Goal: Information Seeking & Learning: Find specific fact

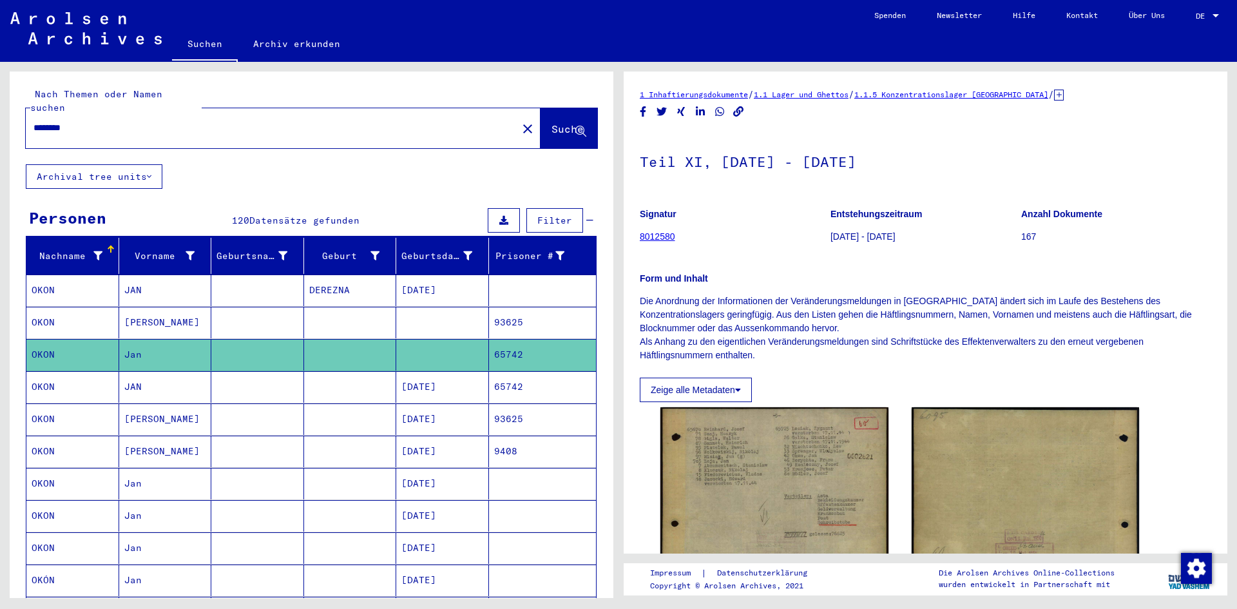
drag, startPoint x: 113, startPoint y: 115, endPoint x: 46, endPoint y: 122, distance: 68.1
click at [46, 122] on div "********" at bounding box center [268, 127] width 484 height 29
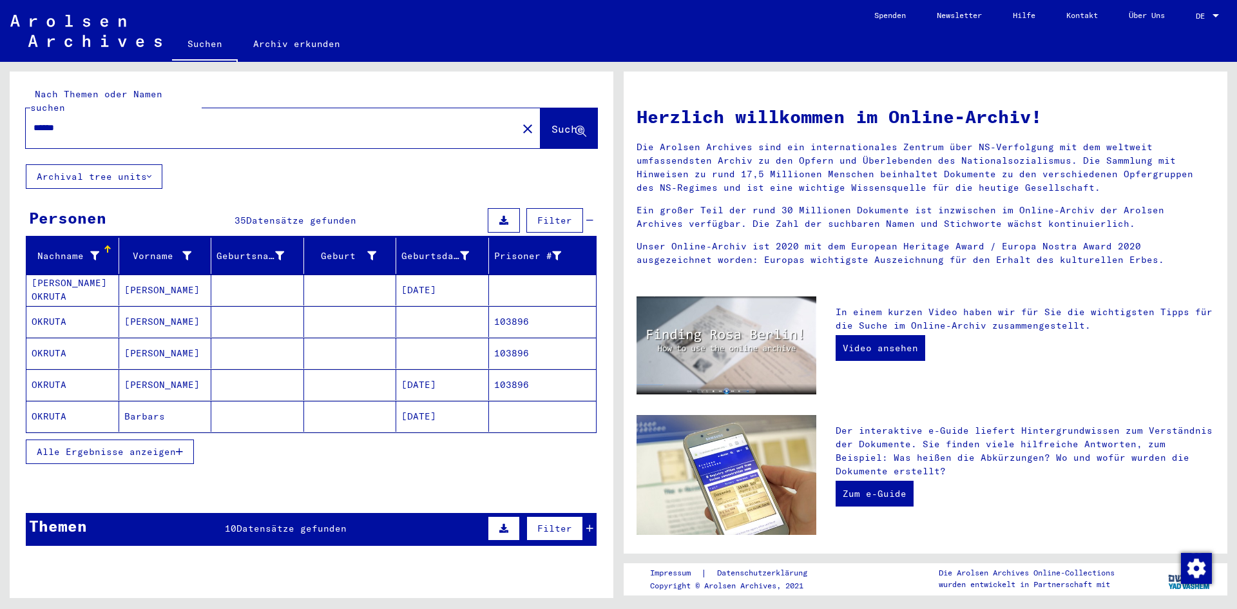
click at [511, 370] on mat-cell "103896" at bounding box center [543, 384] width 108 height 31
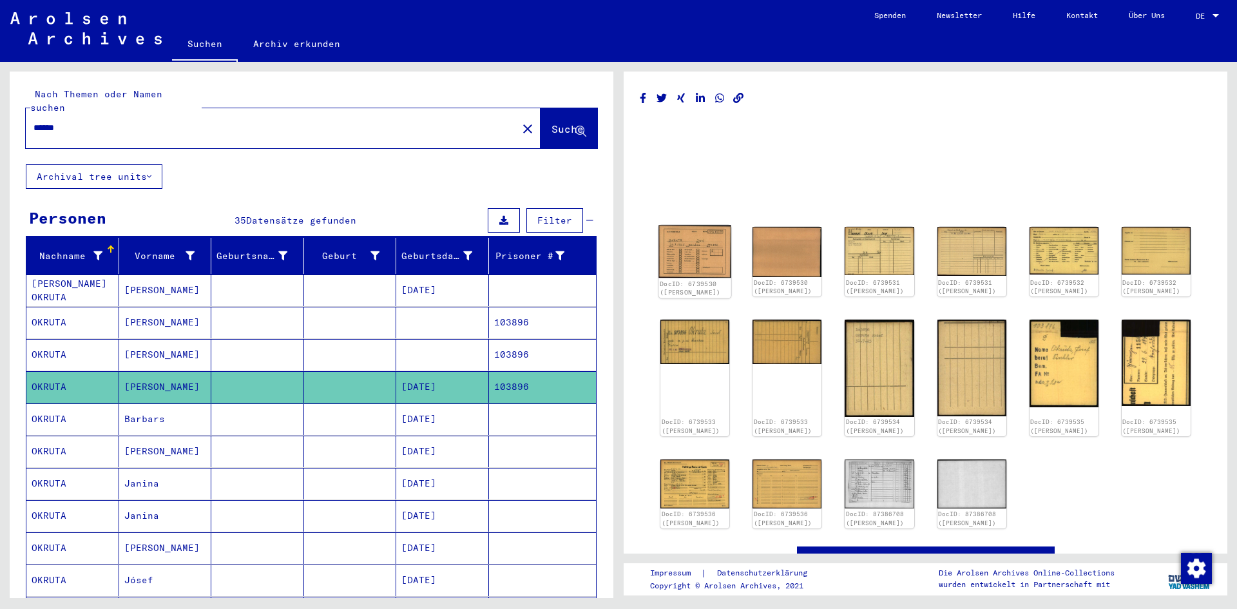
click at [687, 261] on img at bounding box center [694, 251] width 73 height 53
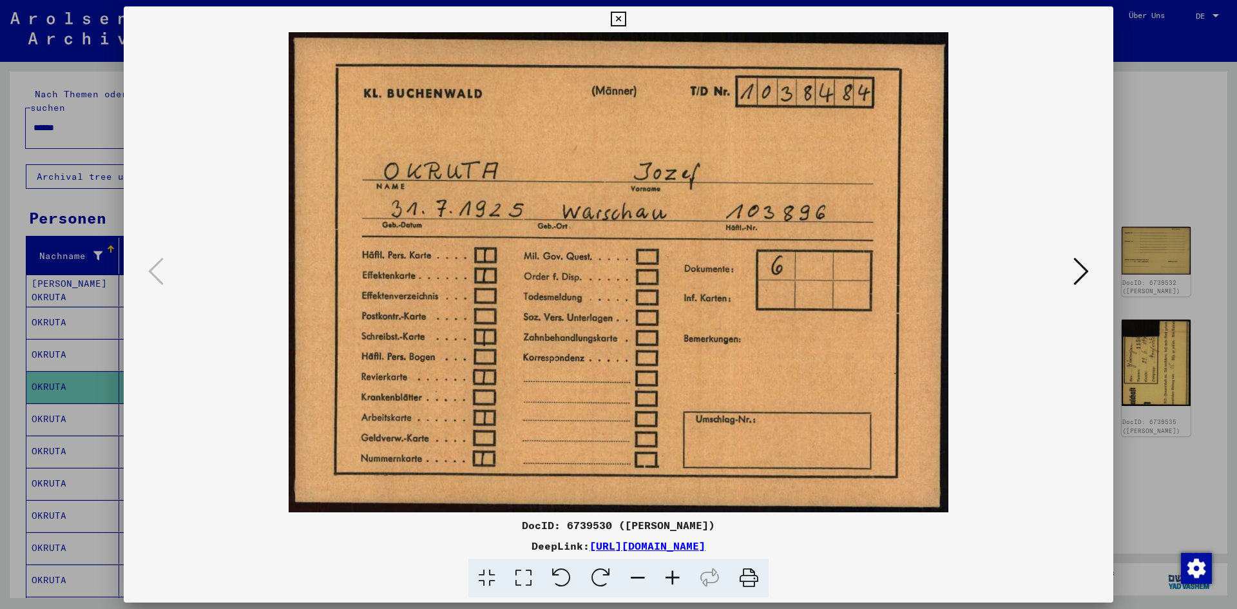
click at [621, 16] on icon at bounding box center [618, 19] width 15 height 15
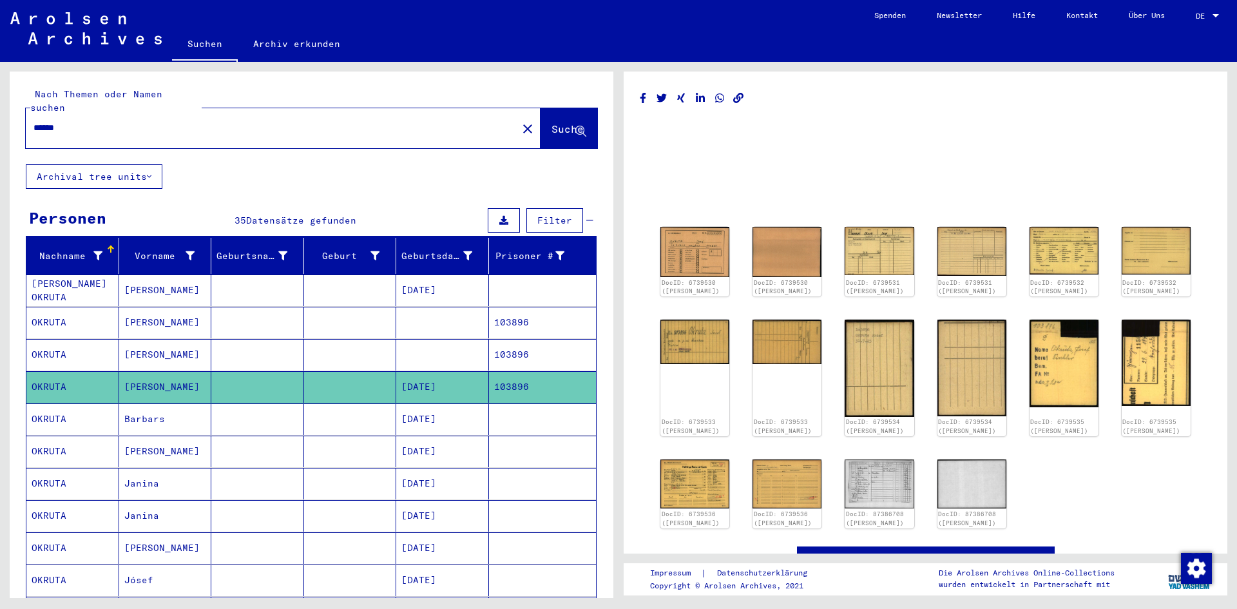
click at [511, 341] on mat-cell "103896" at bounding box center [543, 355] width 108 height 32
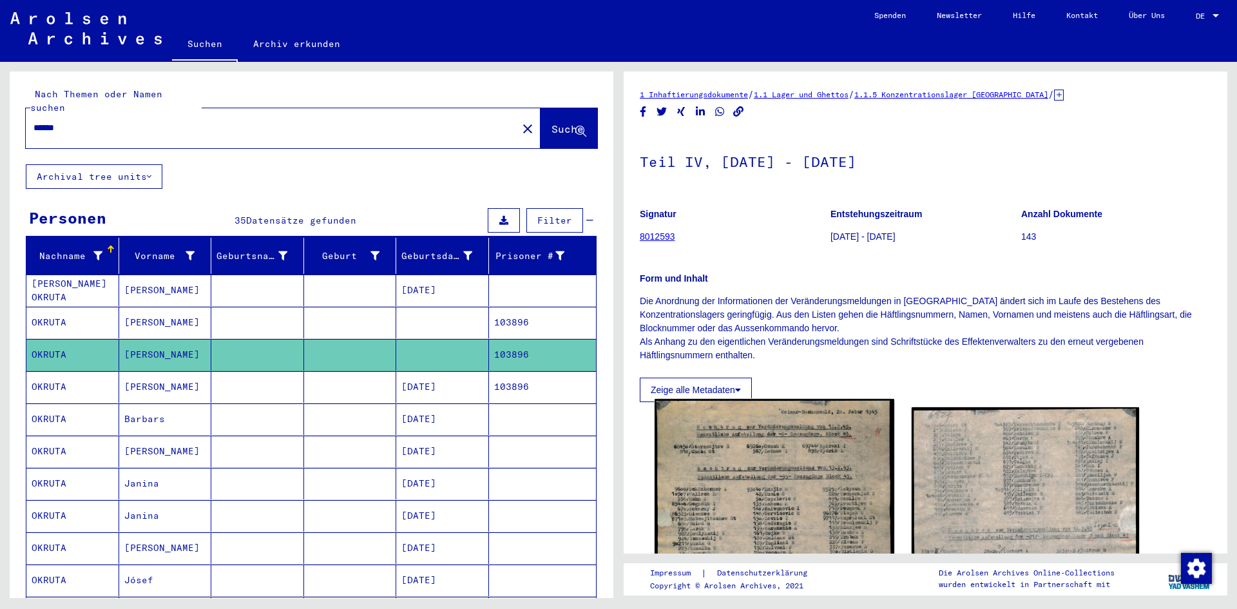
click at [803, 474] on img at bounding box center [773, 567] width 239 height 336
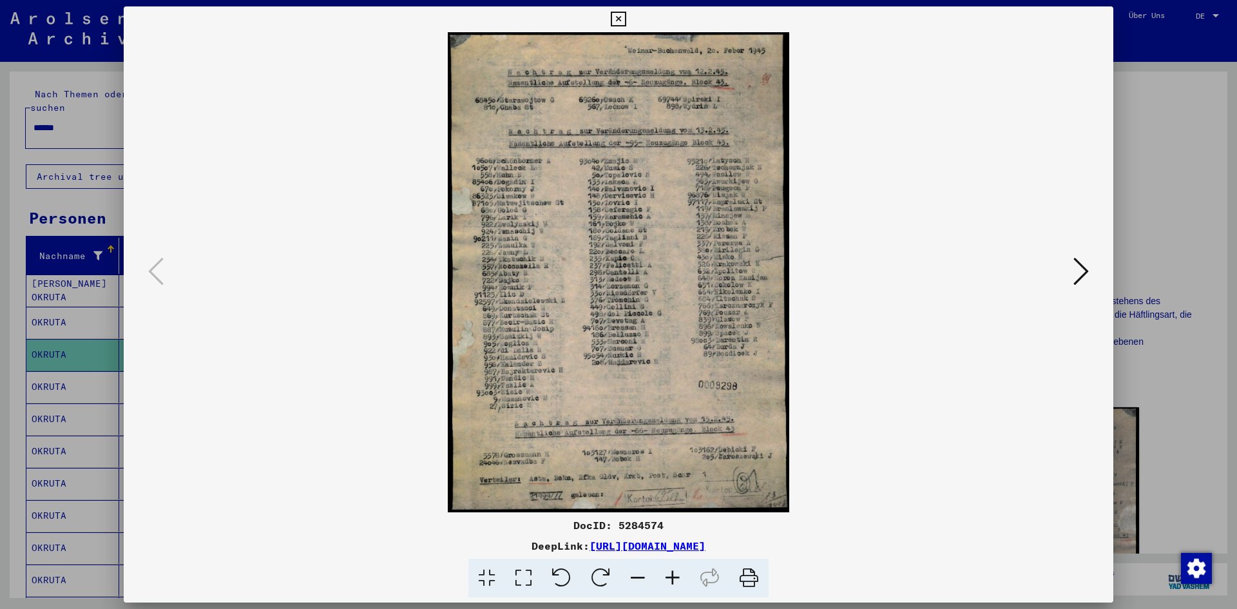
click at [672, 574] on icon at bounding box center [672, 577] width 35 height 39
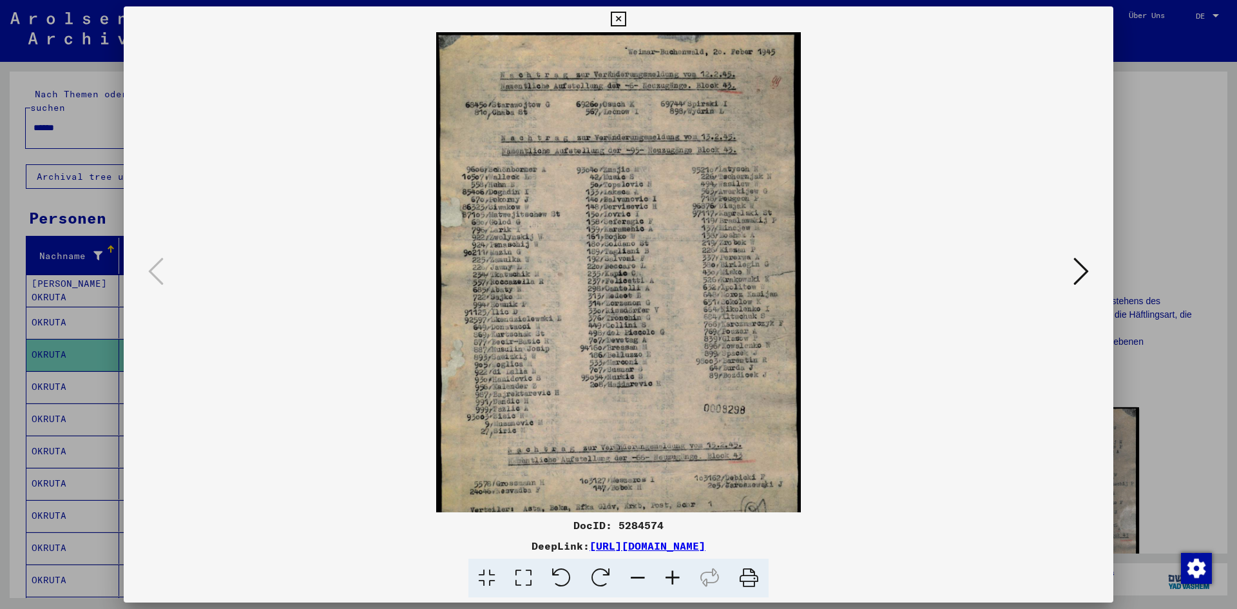
click at [676, 576] on icon at bounding box center [672, 577] width 35 height 39
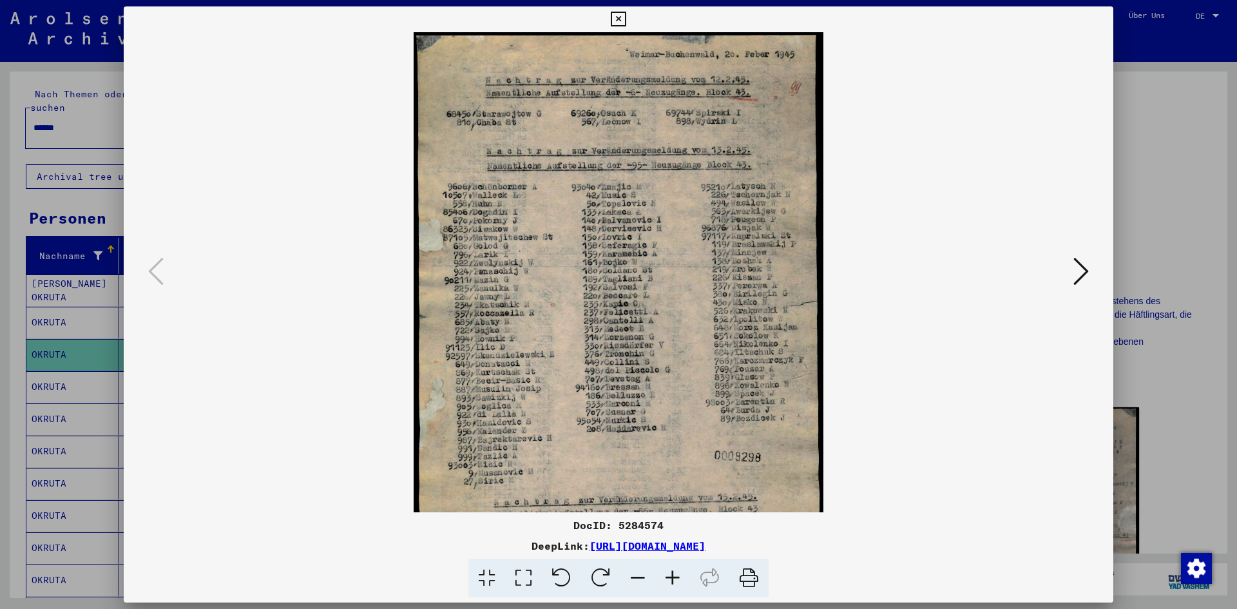
click at [676, 576] on icon at bounding box center [672, 577] width 35 height 39
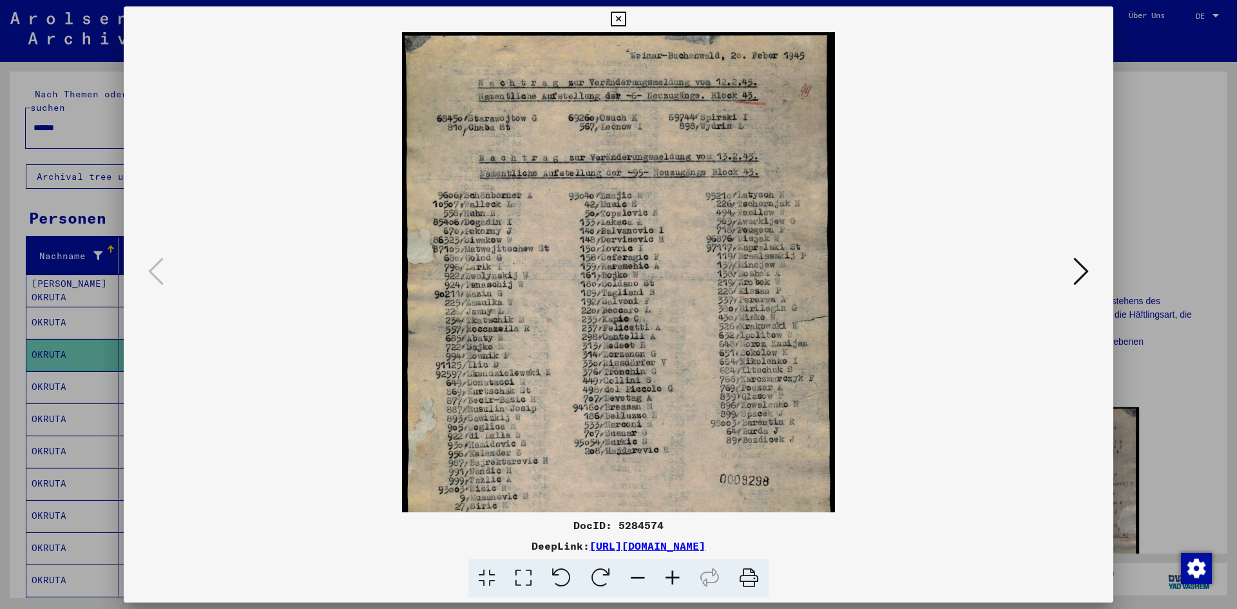
click at [676, 576] on icon at bounding box center [672, 577] width 35 height 39
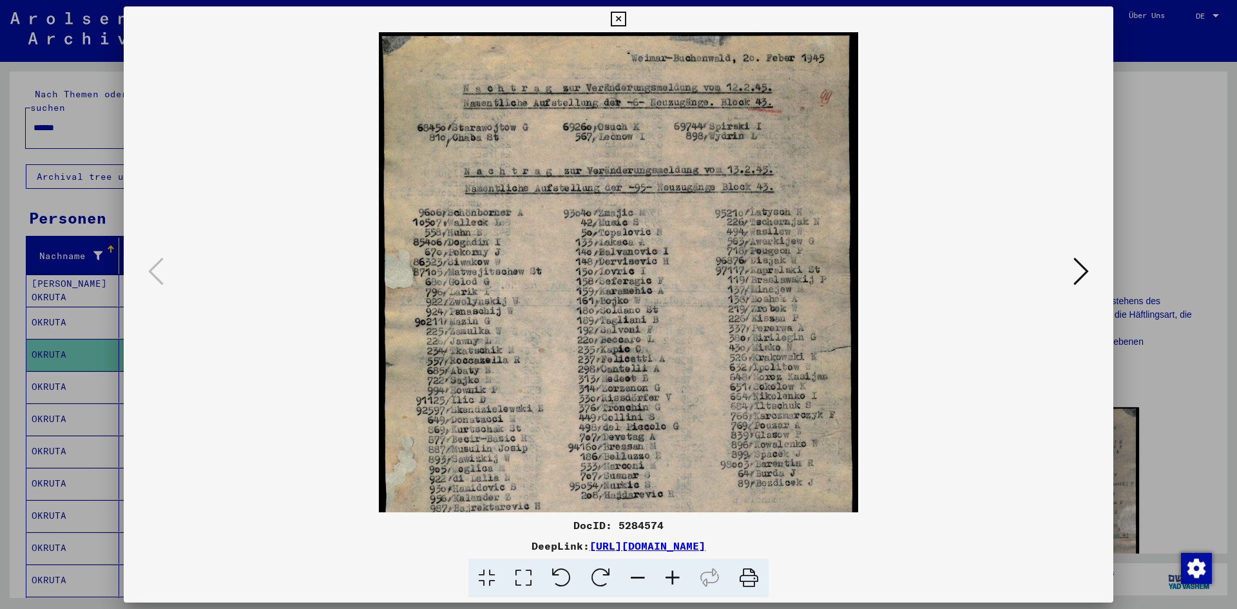
click at [676, 576] on icon at bounding box center [672, 577] width 35 height 39
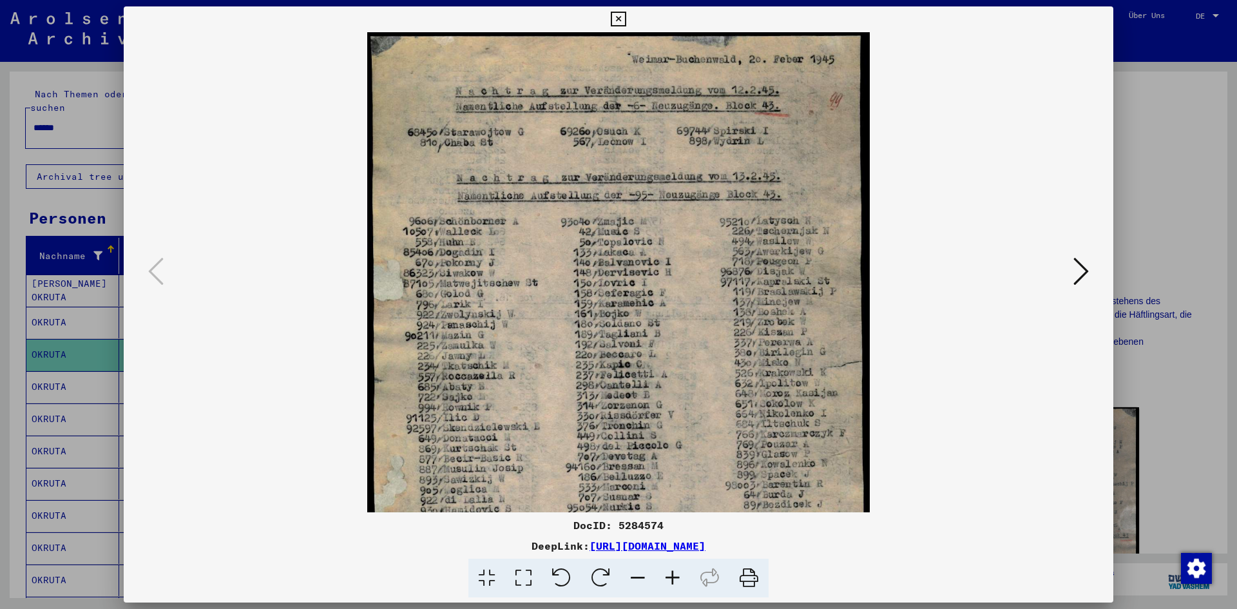
click at [676, 576] on icon at bounding box center [672, 577] width 35 height 39
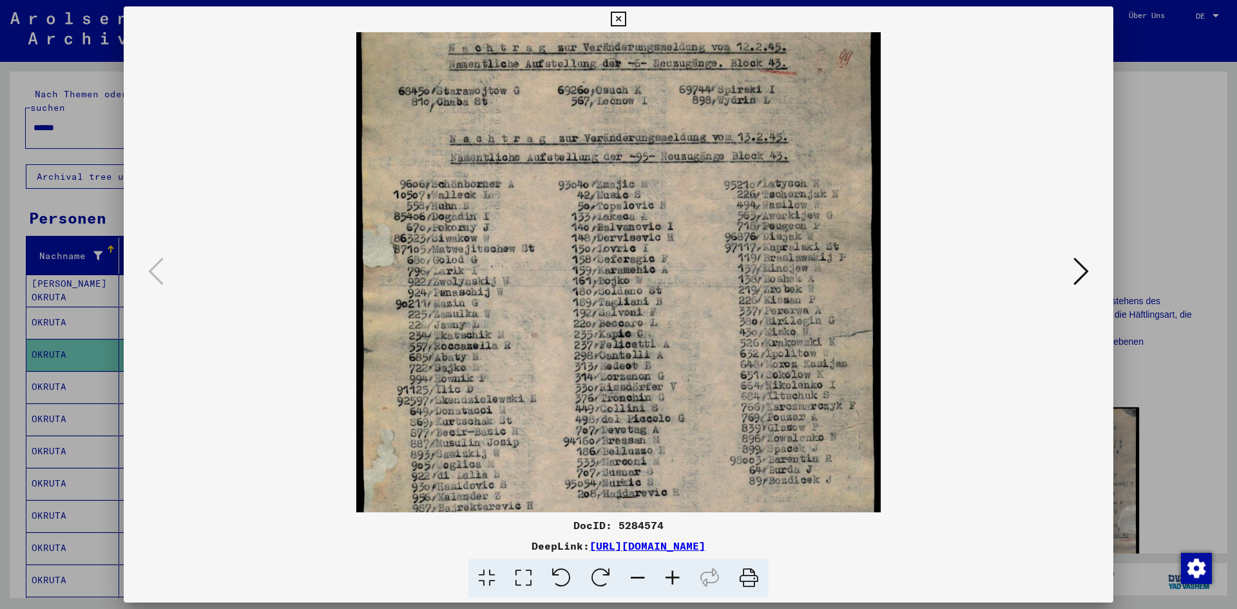
scroll to position [43, 0]
drag, startPoint x: 614, startPoint y: 337, endPoint x: 659, endPoint y: 267, distance: 82.5
click at [659, 267] on img at bounding box center [618, 357] width 525 height 737
click at [1081, 281] on icon at bounding box center [1080, 271] width 15 height 31
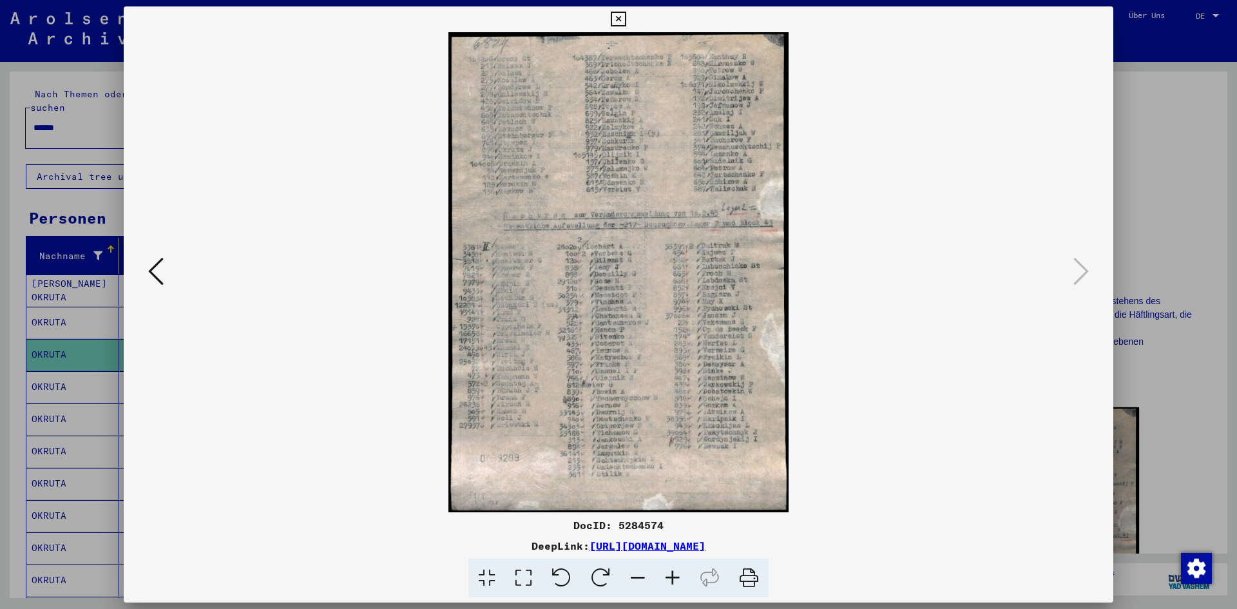
click at [542, 246] on img at bounding box center [617, 272] width 339 height 480
click at [522, 110] on img at bounding box center [617, 272] width 339 height 480
click at [618, 17] on icon at bounding box center [618, 19] width 15 height 15
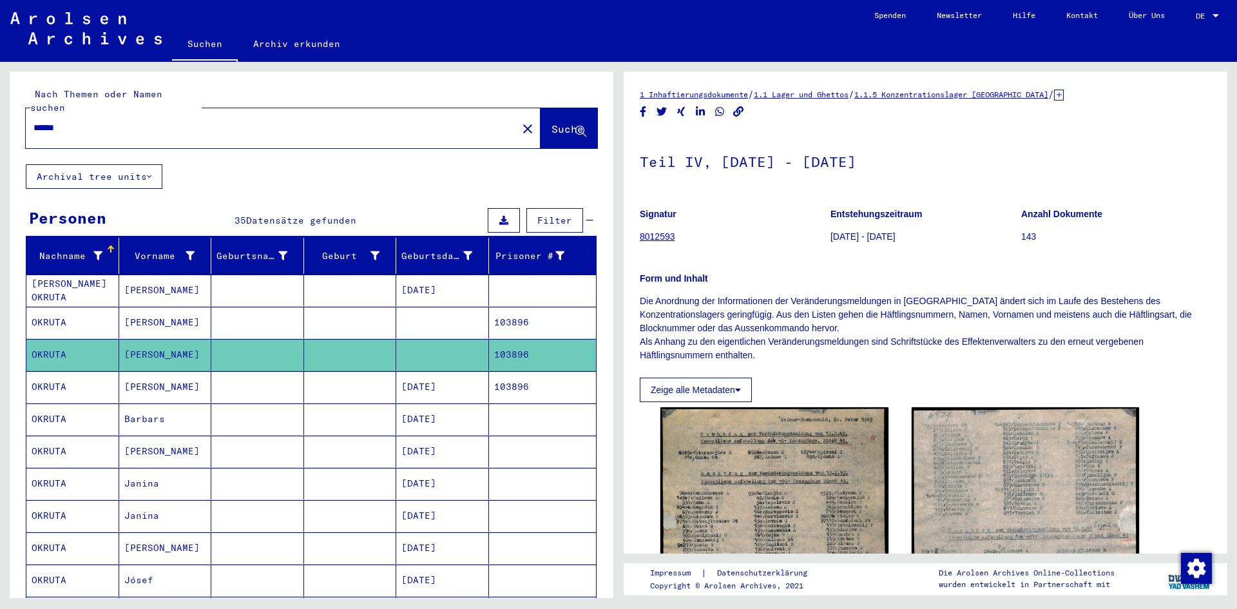
drag, startPoint x: 128, startPoint y: 118, endPoint x: 41, endPoint y: 119, distance: 87.6
click at [41, 121] on input "******" at bounding box center [271, 128] width 476 height 14
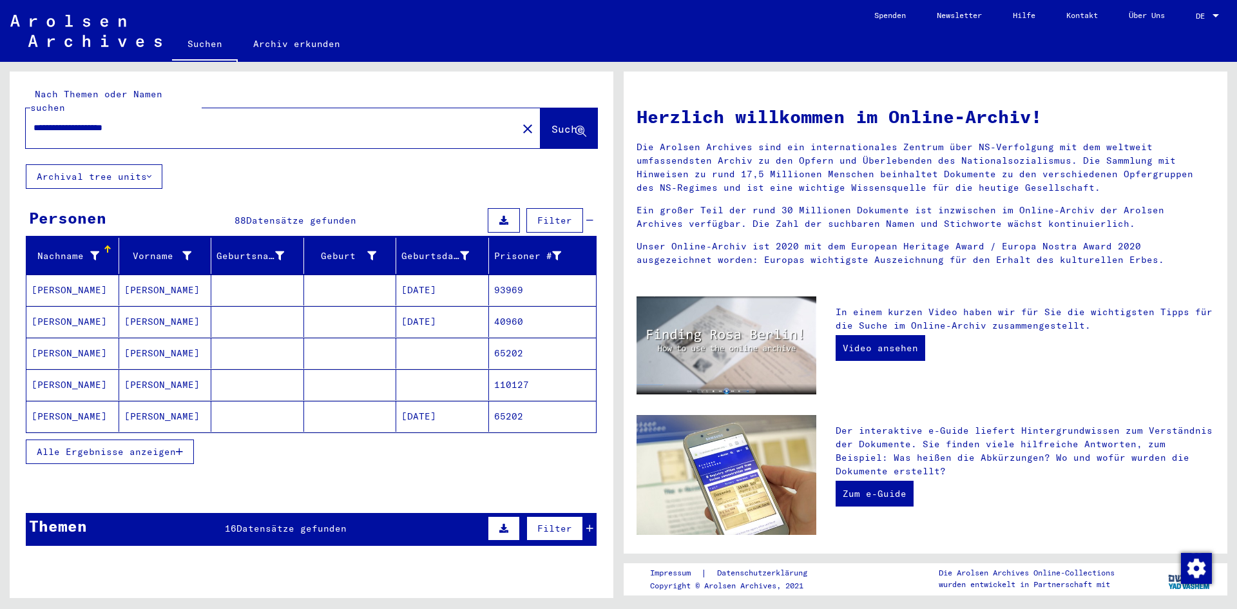
click at [503, 369] on mat-cell "110127" at bounding box center [543, 384] width 108 height 31
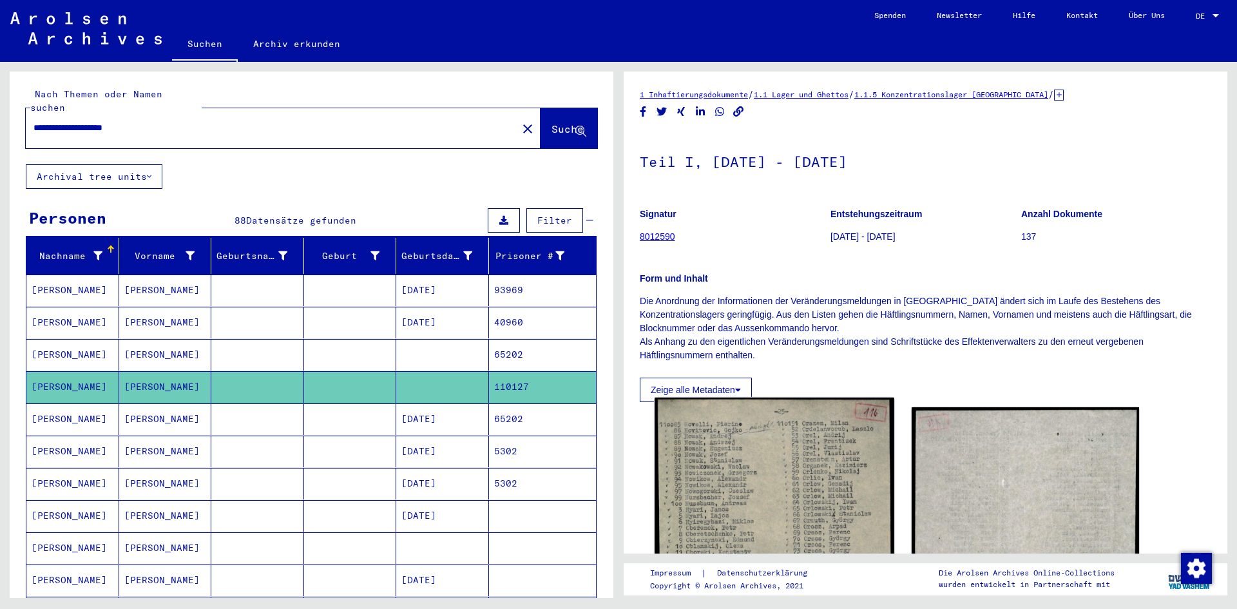
click at [772, 467] on img at bounding box center [773, 594] width 239 height 394
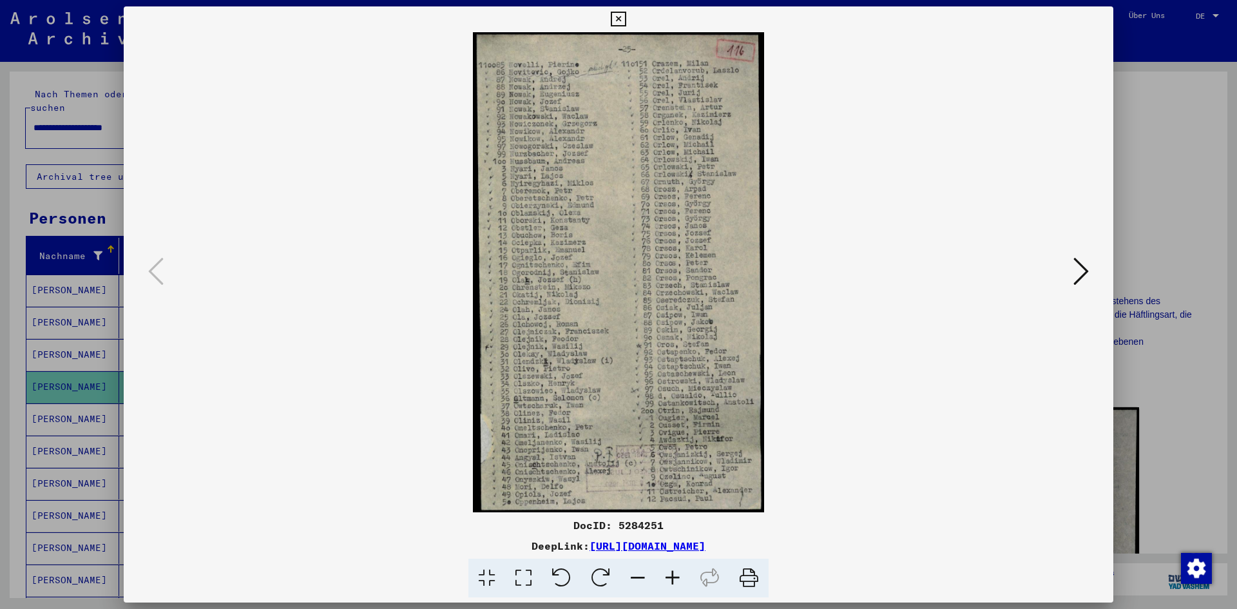
click at [622, 17] on icon at bounding box center [618, 19] width 15 height 15
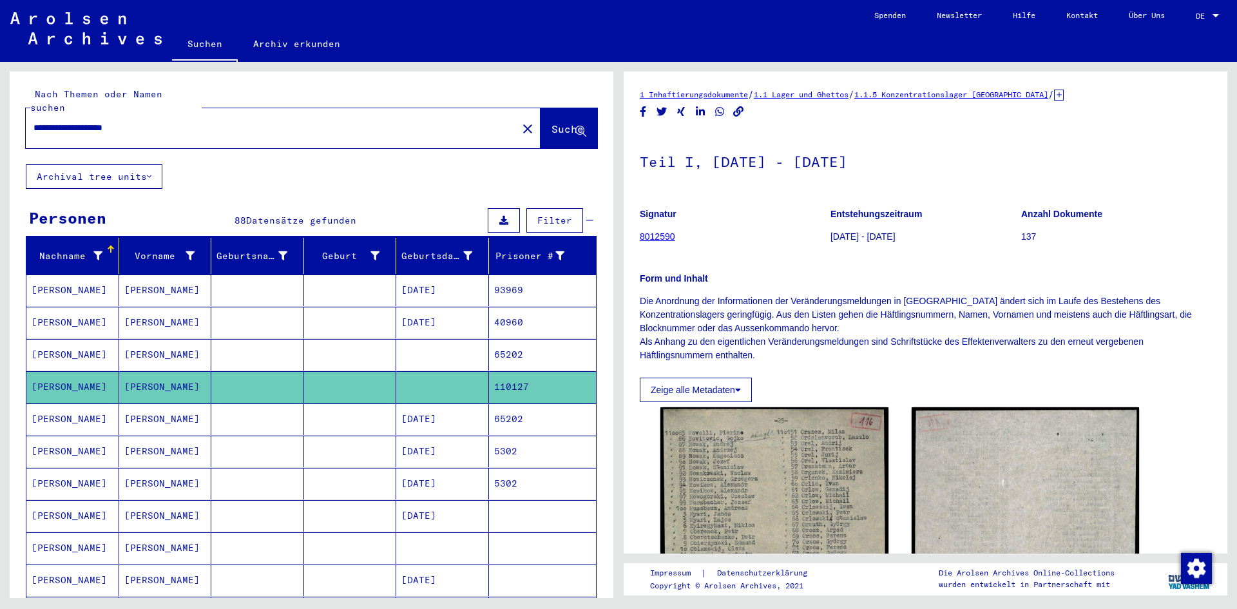
click at [507, 339] on mat-cell "65202" at bounding box center [543, 355] width 108 height 32
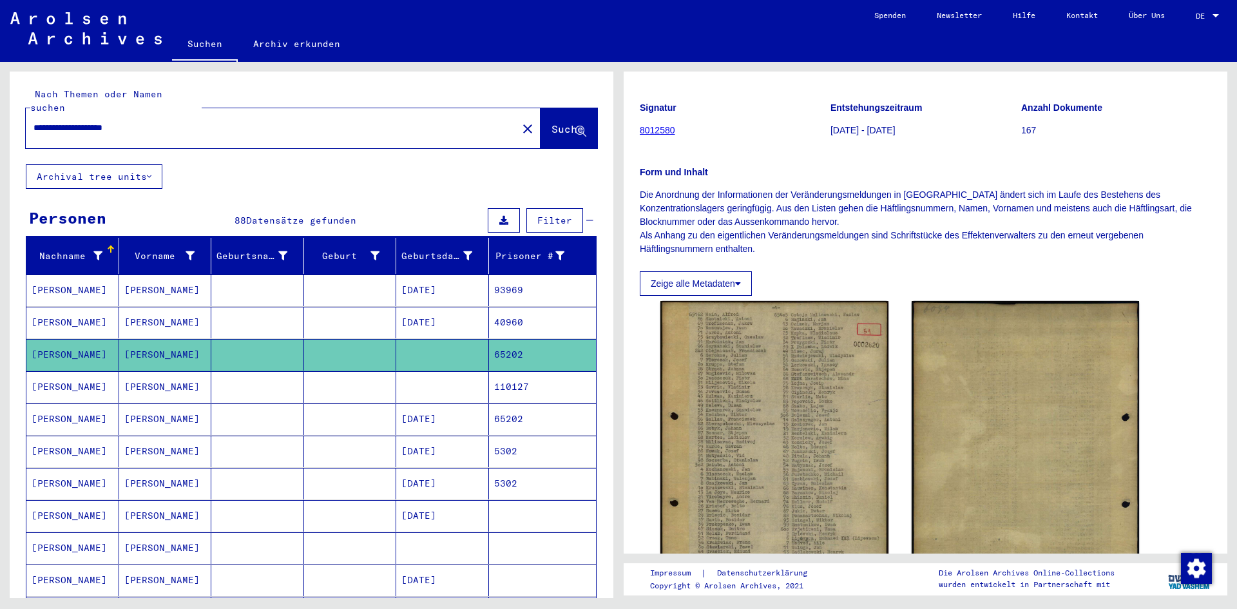
scroll to position [129, 0]
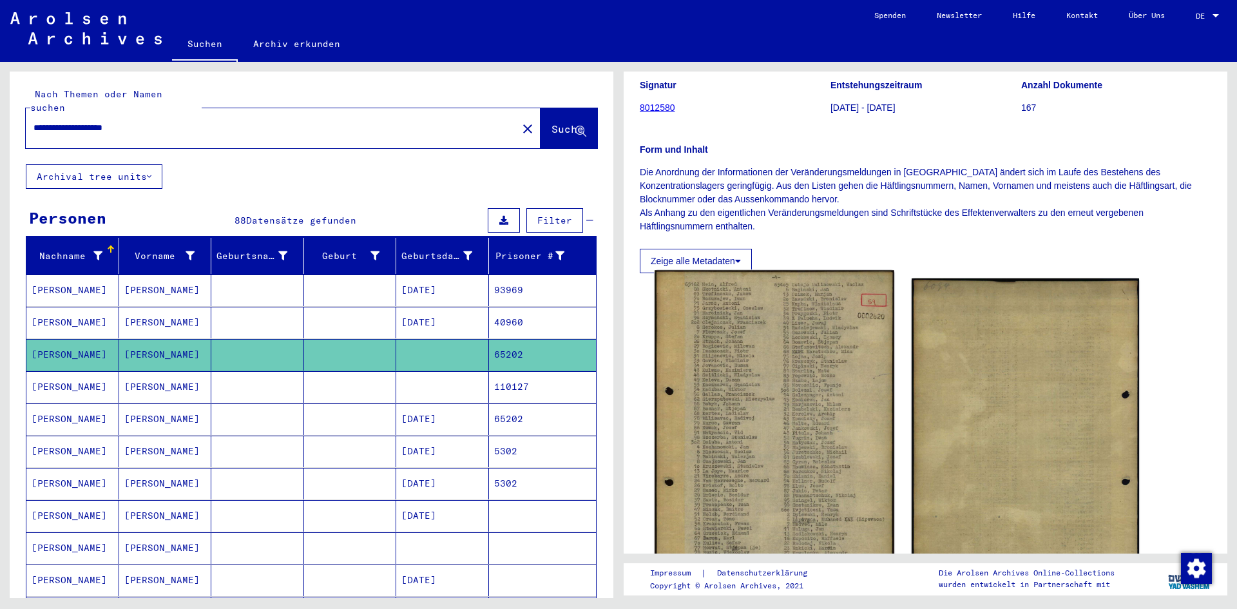
click at [747, 413] on img at bounding box center [773, 436] width 239 height 332
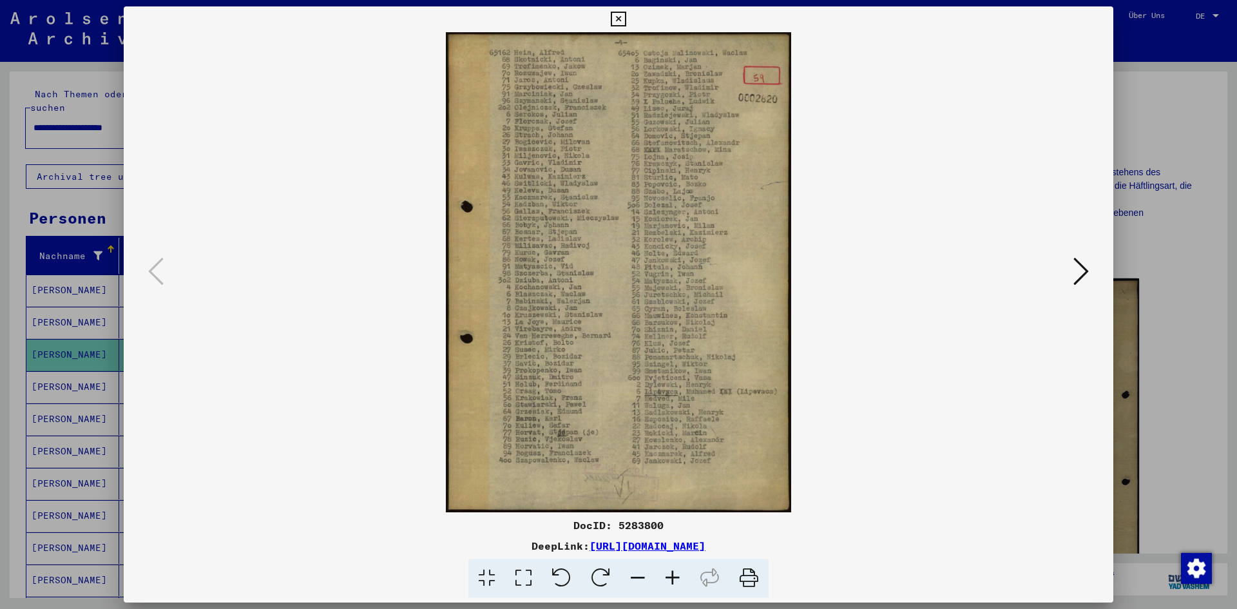
click at [618, 17] on icon at bounding box center [618, 19] width 15 height 15
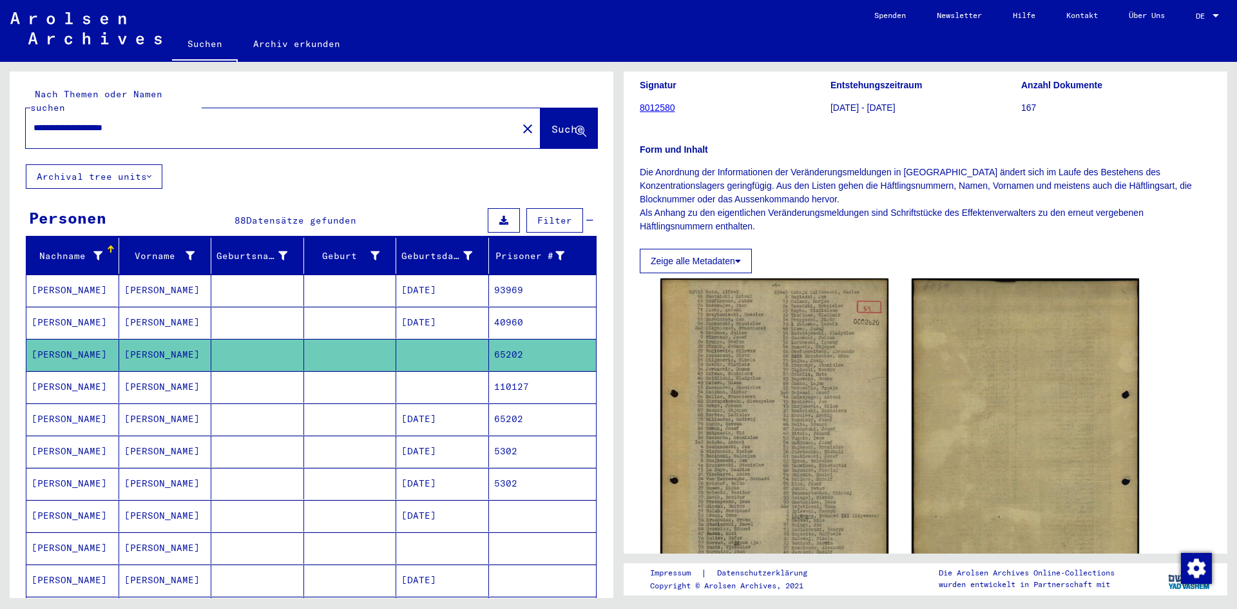
click at [502, 403] on mat-cell "65202" at bounding box center [543, 419] width 108 height 32
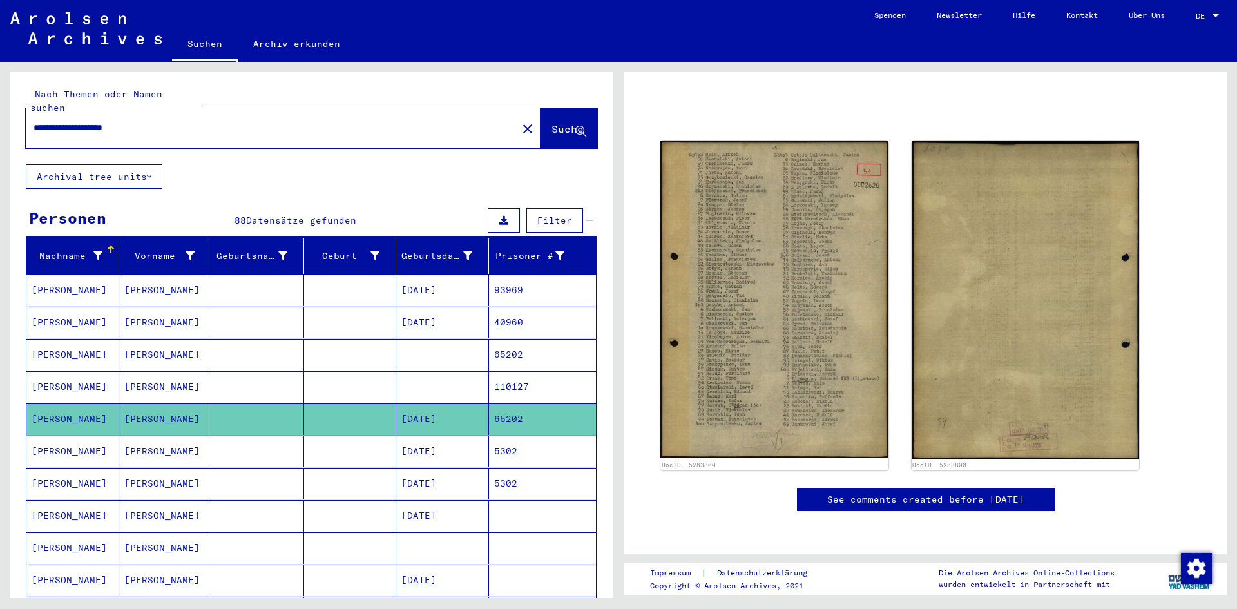
scroll to position [94, 0]
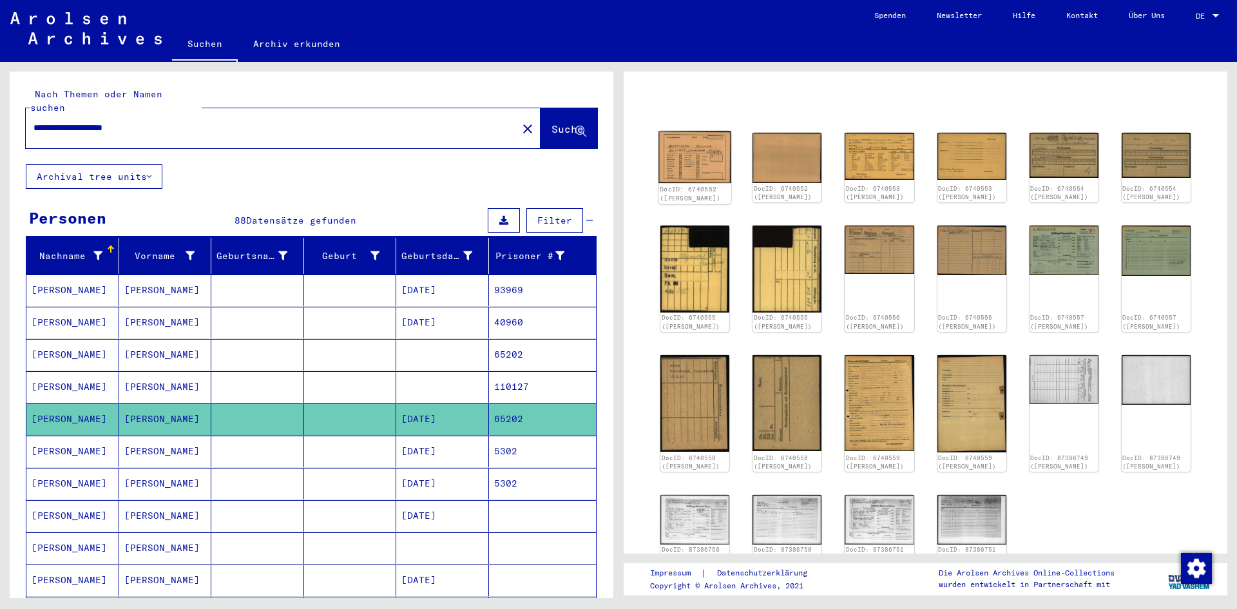
click at [683, 149] on img at bounding box center [694, 157] width 73 height 52
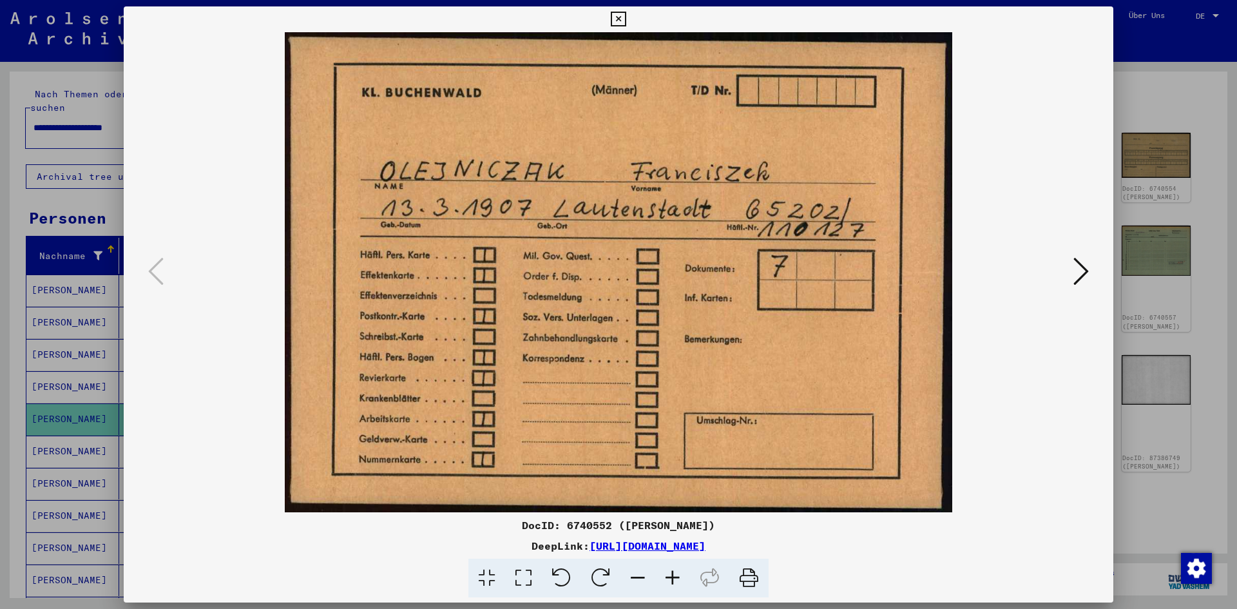
click at [1074, 265] on icon at bounding box center [1080, 271] width 15 height 31
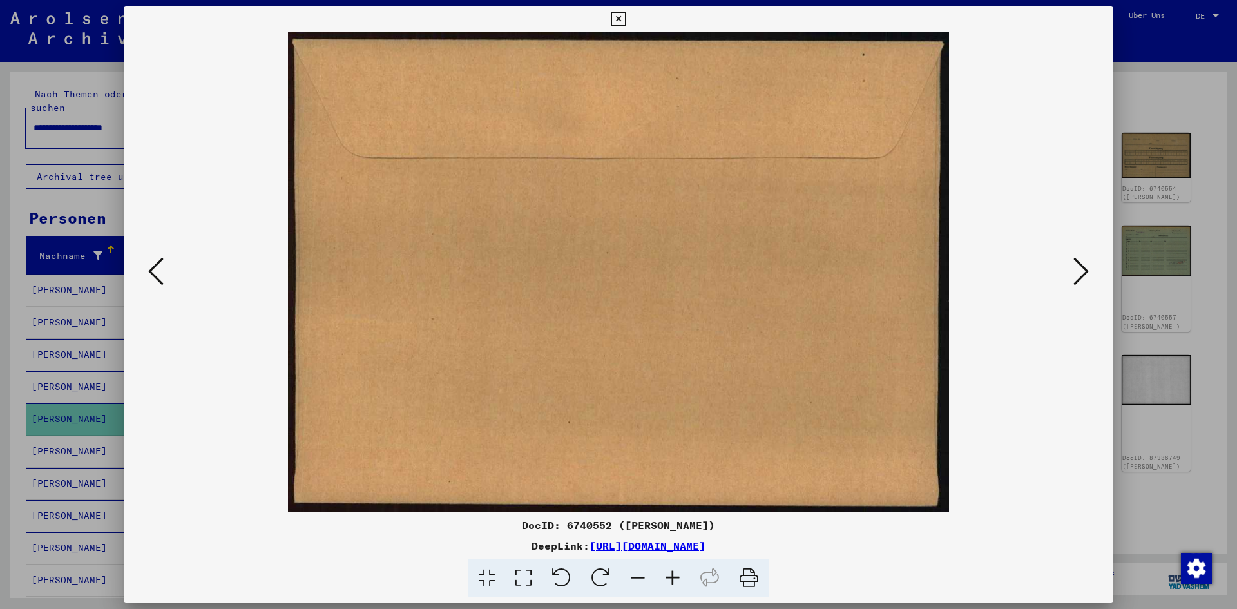
click at [1074, 265] on icon at bounding box center [1080, 271] width 15 height 31
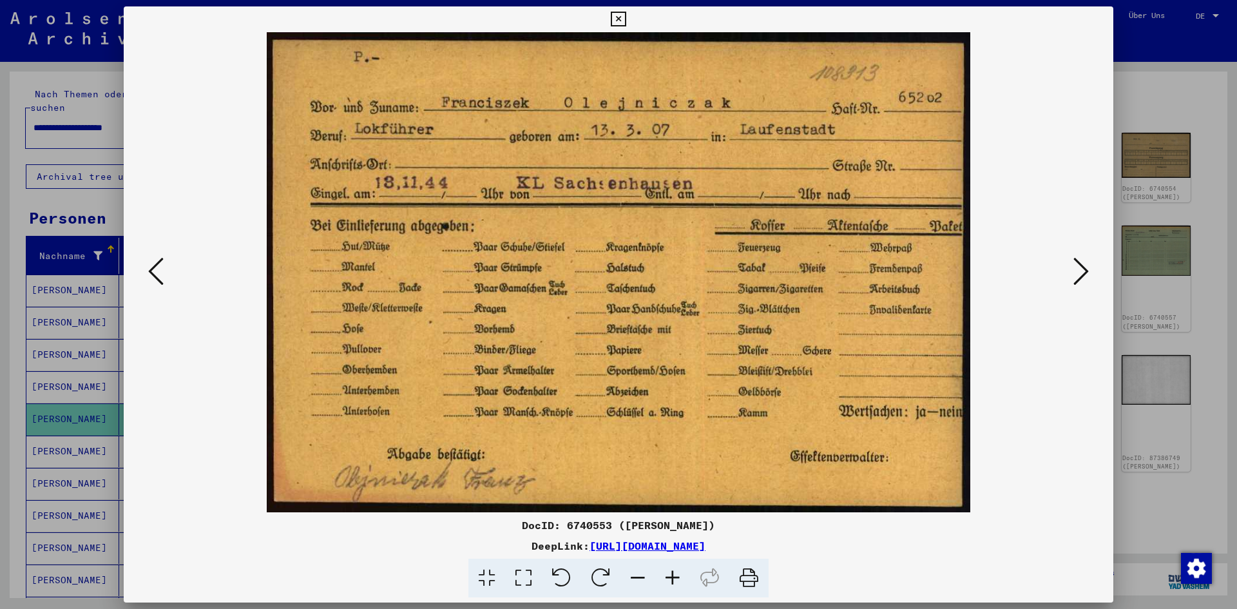
click at [1077, 270] on icon at bounding box center [1080, 271] width 15 height 31
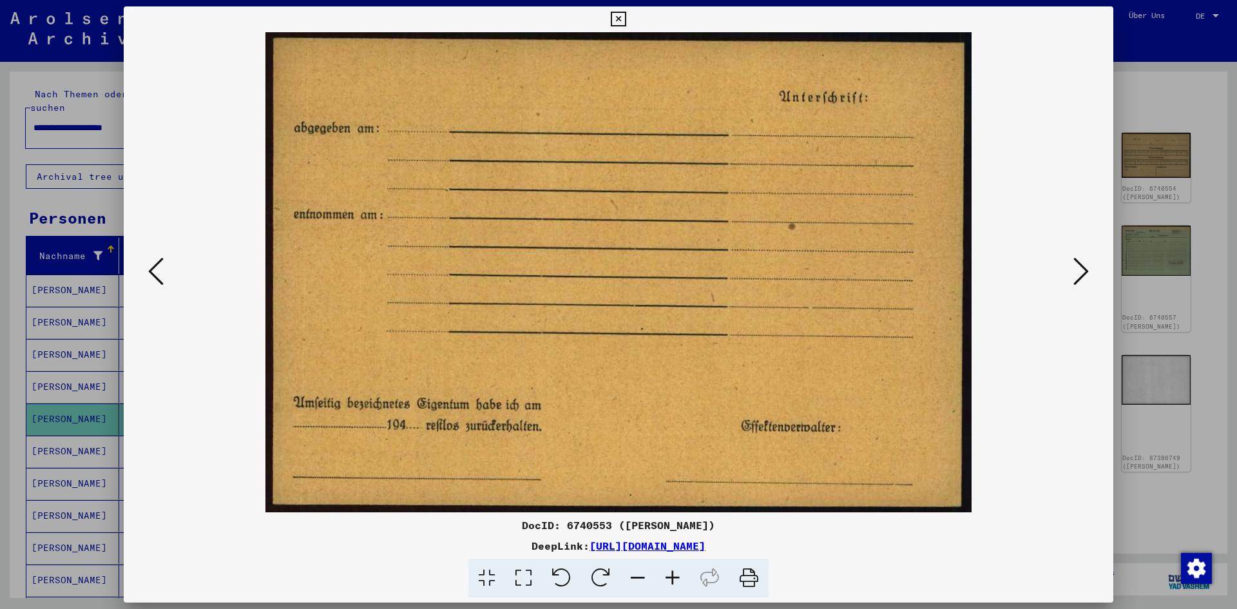
click at [1077, 270] on icon at bounding box center [1080, 271] width 15 height 31
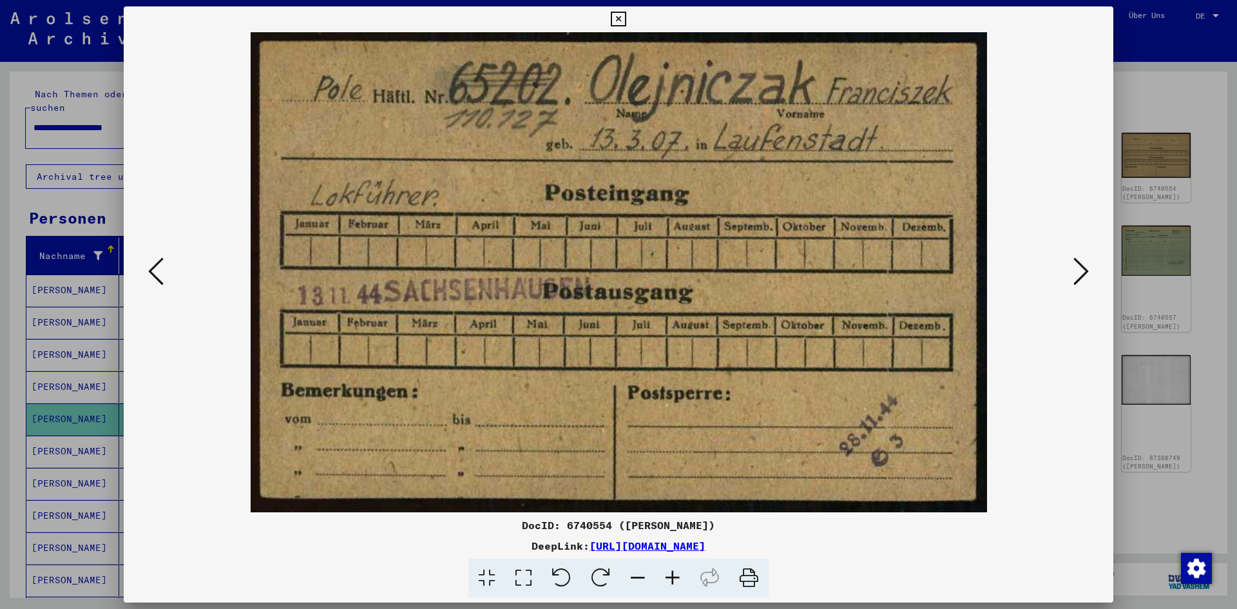
click at [1077, 270] on icon at bounding box center [1080, 271] width 15 height 31
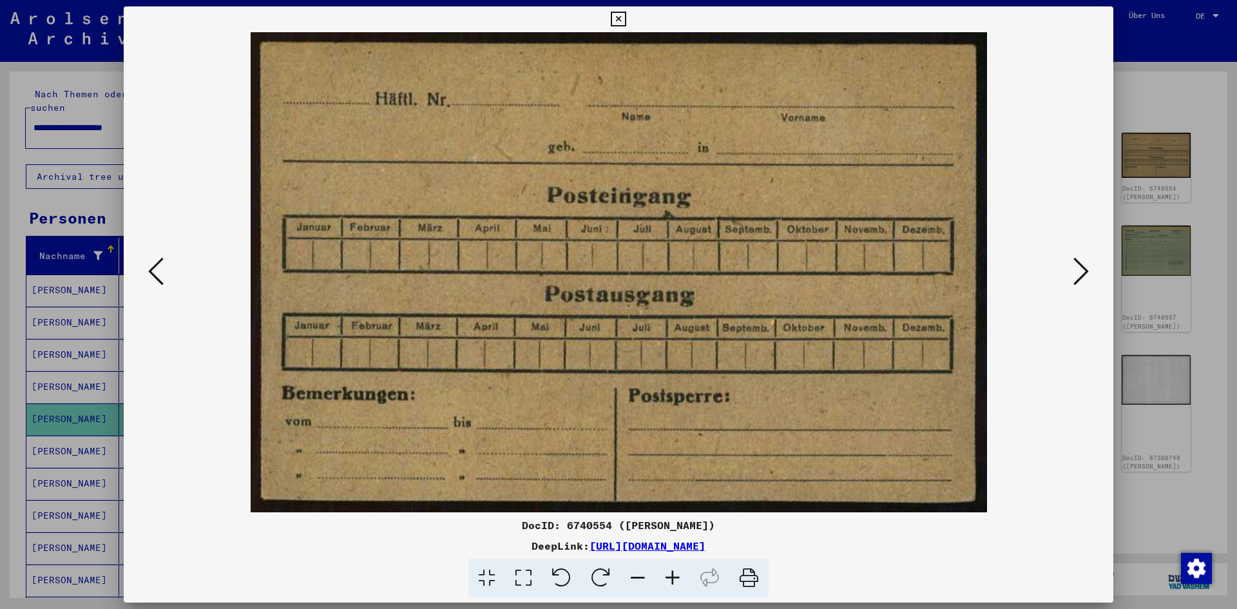
click at [1077, 270] on icon at bounding box center [1080, 271] width 15 height 31
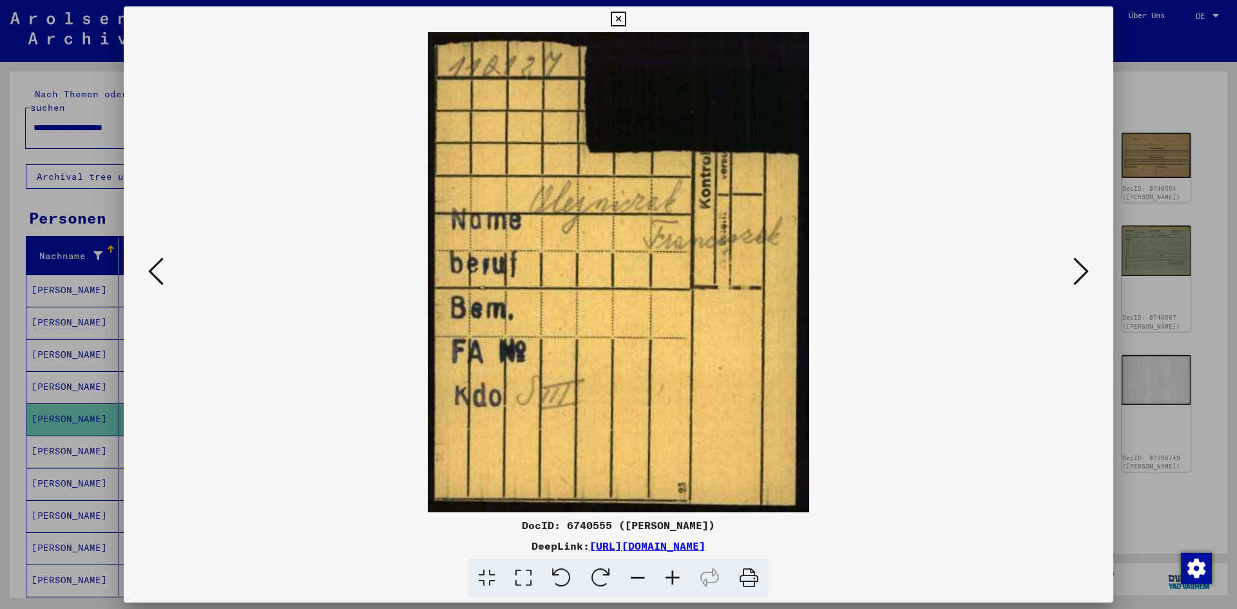
click at [1077, 270] on icon at bounding box center [1080, 271] width 15 height 31
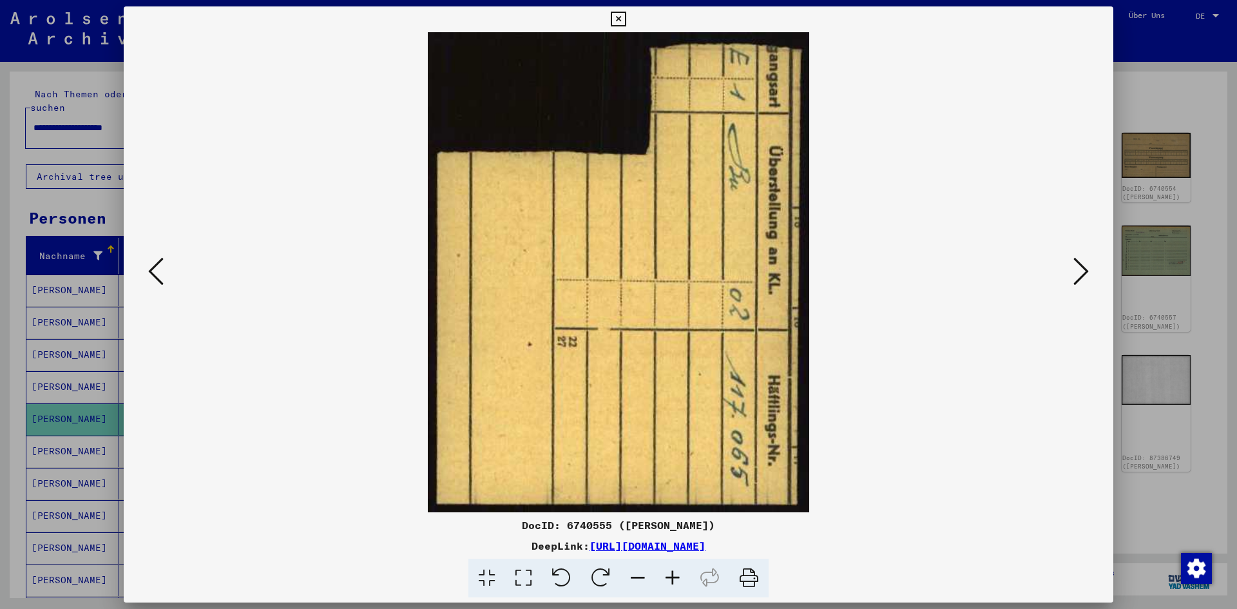
click at [615, 15] on icon at bounding box center [618, 19] width 15 height 15
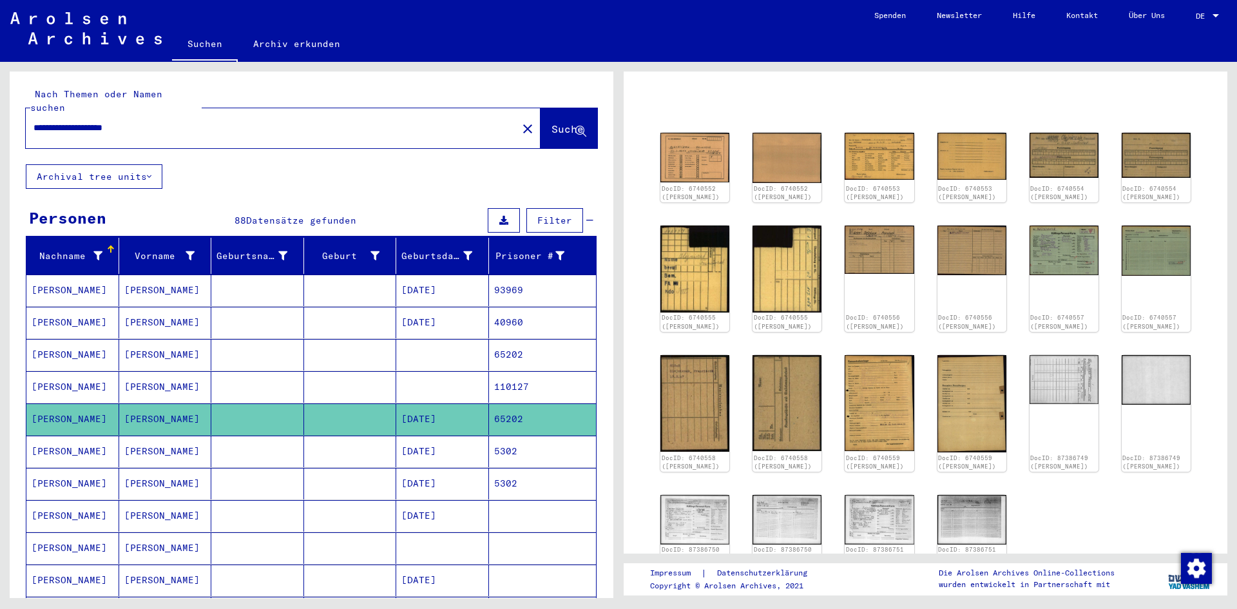
drag, startPoint x: 151, startPoint y: 115, endPoint x: 41, endPoint y: 117, distance: 110.2
click at [41, 121] on input "**********" at bounding box center [271, 128] width 476 height 14
type input "**********"
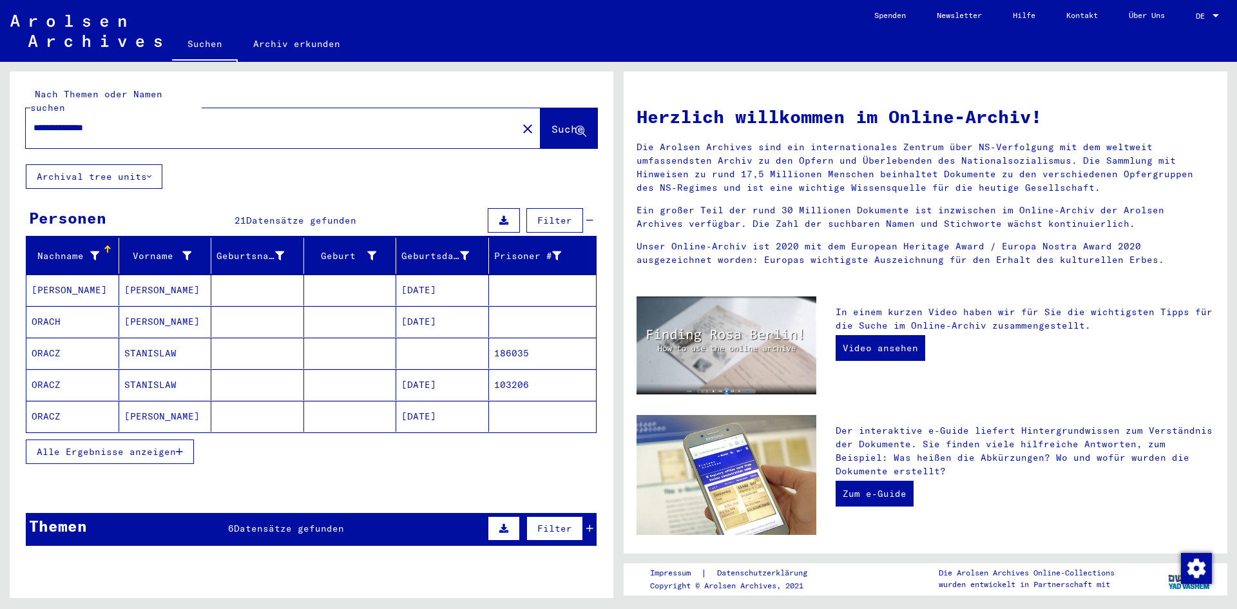
click at [453, 372] on mat-cell "[DATE]" at bounding box center [442, 384] width 93 height 31
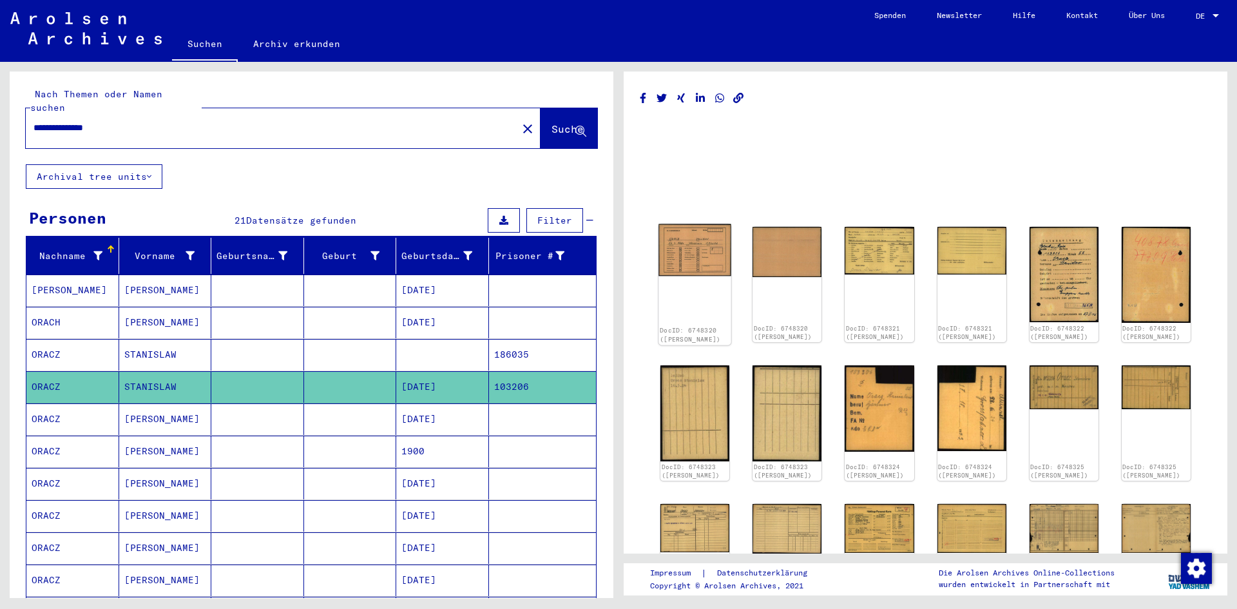
click at [701, 248] on img at bounding box center [694, 250] width 73 height 52
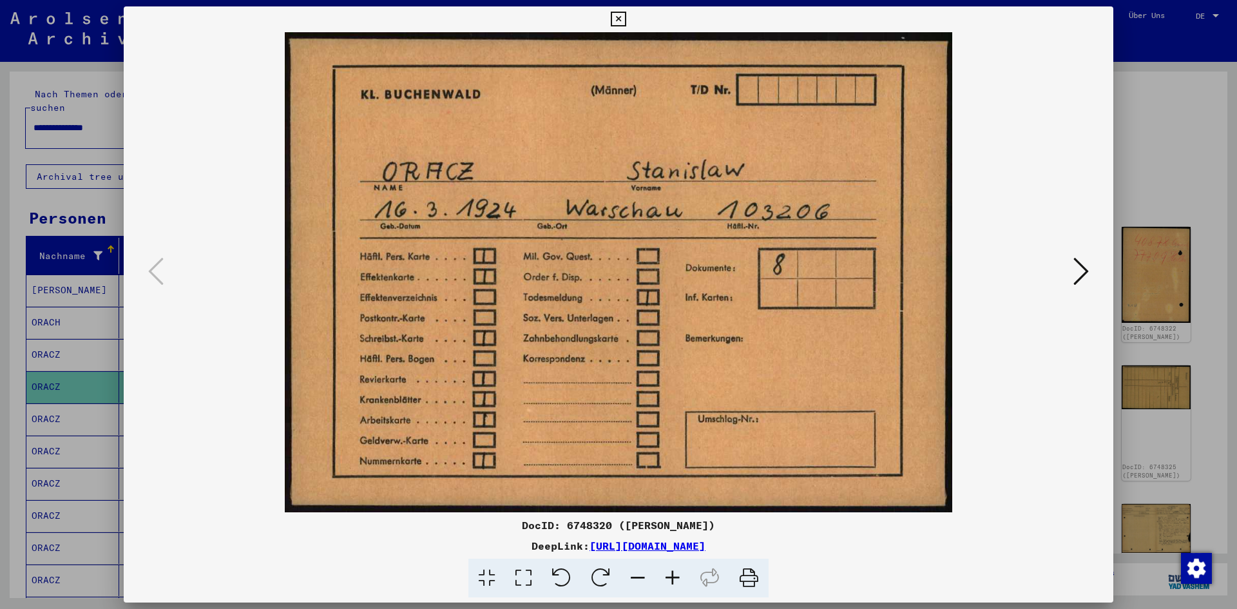
click at [1073, 269] on icon at bounding box center [1080, 271] width 15 height 31
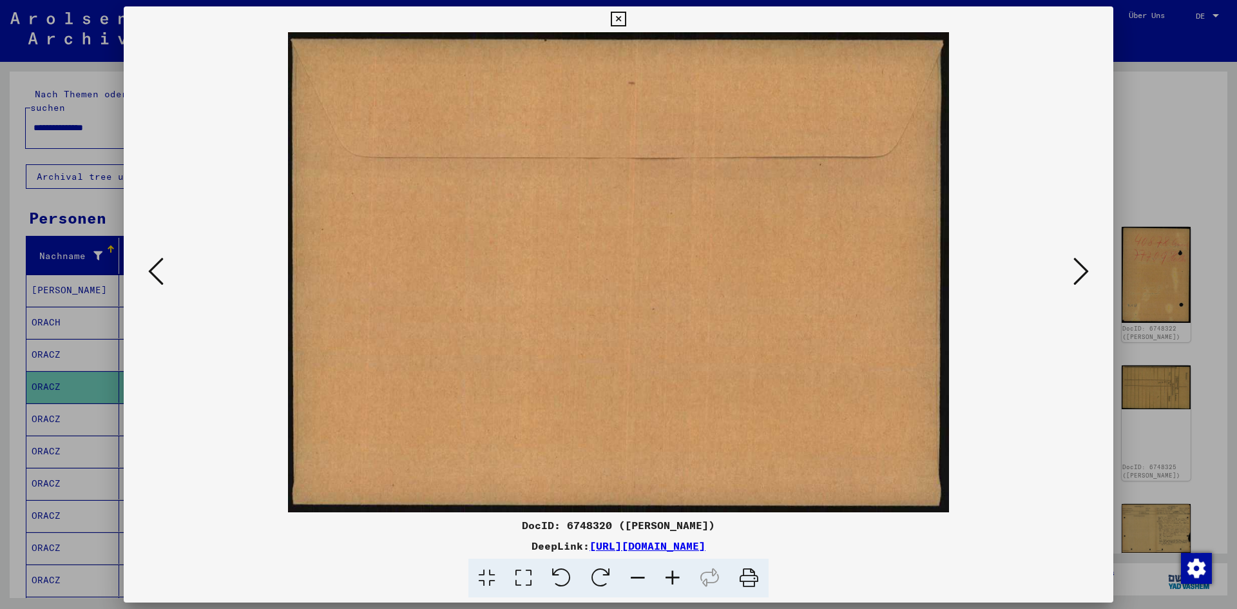
click at [1072, 269] on button at bounding box center [1080, 272] width 23 height 37
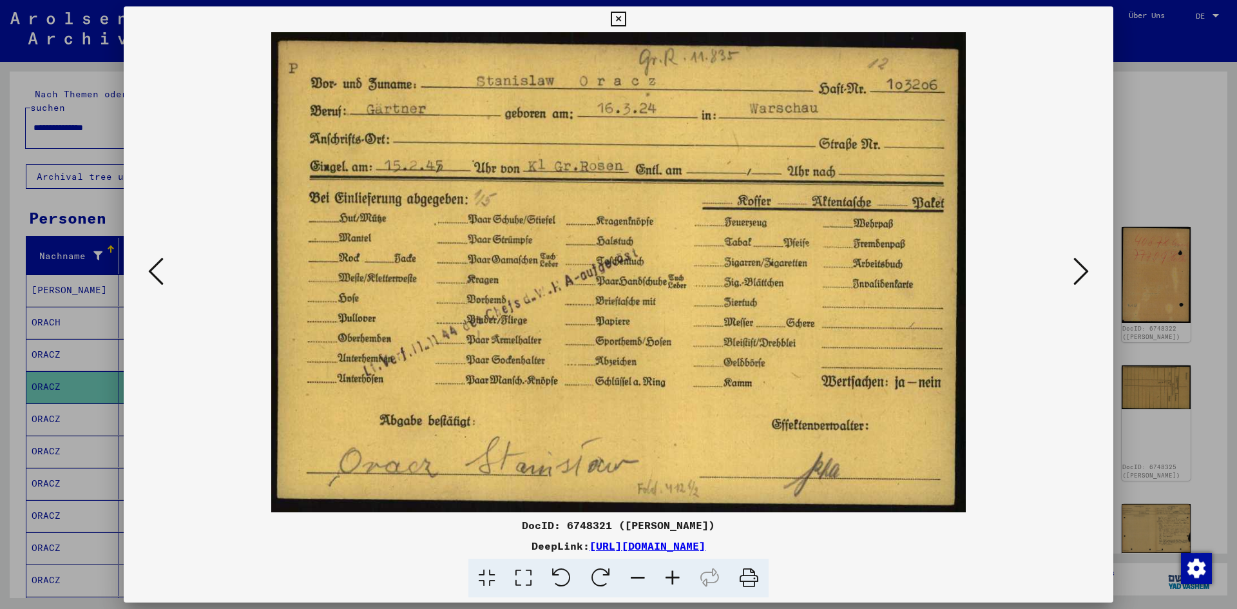
click at [618, 17] on icon at bounding box center [618, 19] width 15 height 15
